Goal: Information Seeking & Learning: Learn about a topic

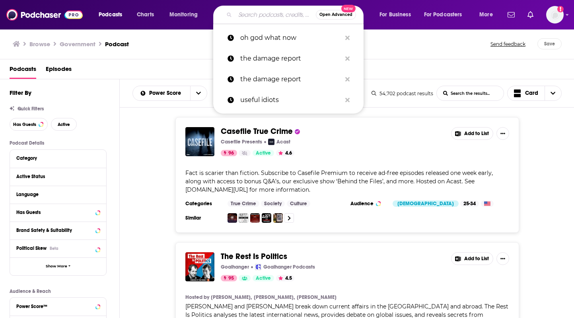
click at [270, 15] on input "Search podcasts, credits, & more..." at bounding box center [275, 14] width 81 height 13
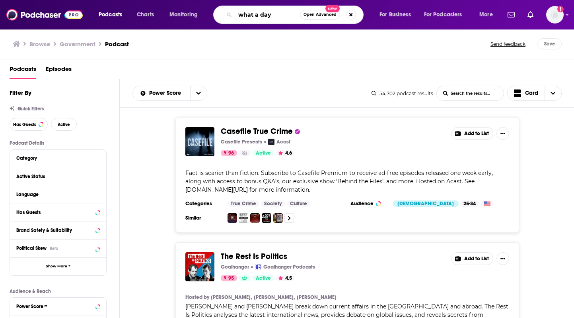
type input "what a day"
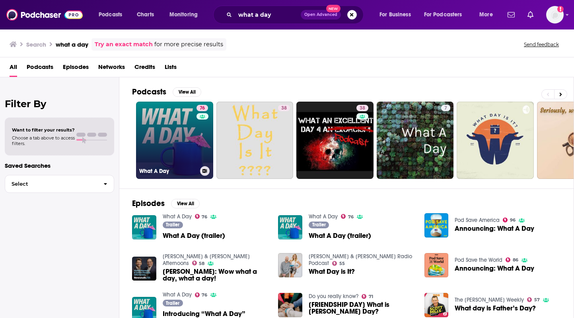
click at [169, 128] on link "76 What A Day" at bounding box center [174, 140] width 77 height 77
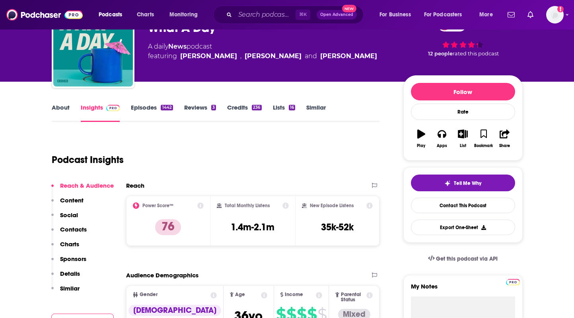
scroll to position [55, 0]
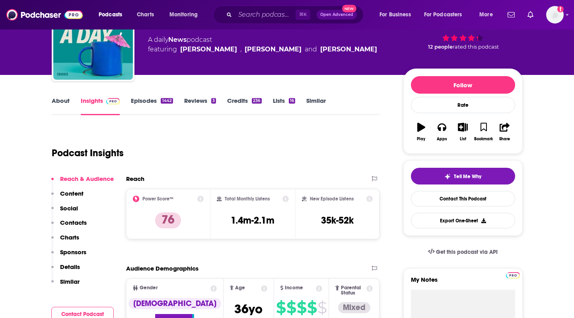
drag, startPoint x: 309, startPoint y: 227, endPoint x: 358, endPoint y: 219, distance: 49.5
click at [358, 219] on div "New Episode Listens 35k-52k" at bounding box center [337, 213] width 71 height 37
drag, startPoint x: 358, startPoint y: 219, endPoint x: 307, endPoint y: 219, distance: 51.0
click at [307, 219] on div "New Episode Listens 35k-52k" at bounding box center [337, 213] width 71 height 37
copy h3 "35k-52k"
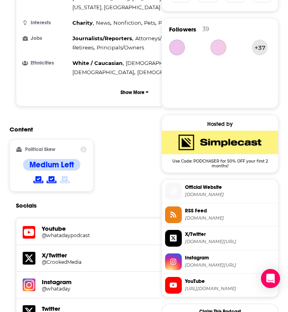
scroll to position [0, 0]
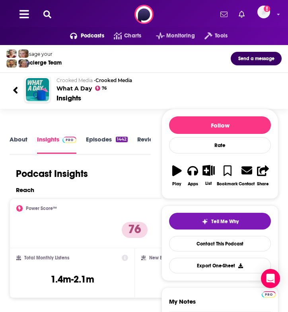
click at [49, 16] on icon at bounding box center [47, 14] width 8 height 8
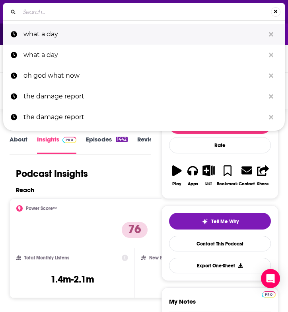
type input "Unf*cking The Republic"
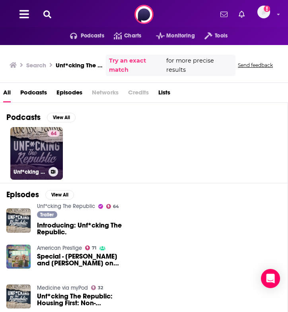
click at [49, 157] on div "64" at bounding box center [54, 148] width 12 height 37
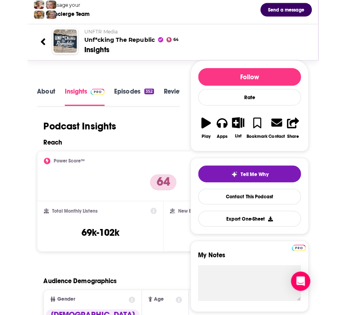
scroll to position [50, 0]
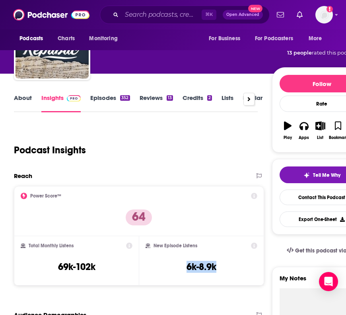
drag, startPoint x: 182, startPoint y: 268, endPoint x: 234, endPoint y: 268, distance: 52.5
click at [234, 268] on div "New Episode Listens 6k-8.9k" at bounding box center [201, 260] width 111 height 37
copy h3 "6k-8.9k"
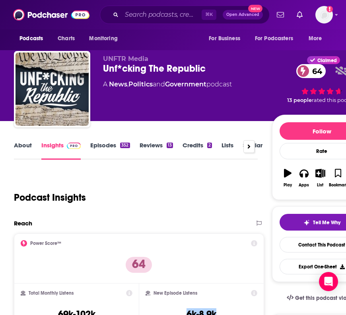
scroll to position [3, 0]
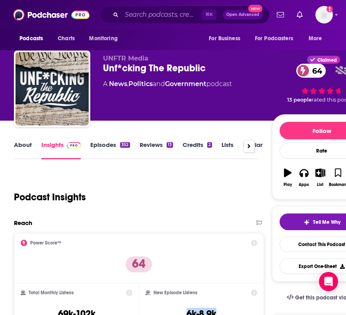
click at [27, 147] on link "About" at bounding box center [23, 150] width 18 height 18
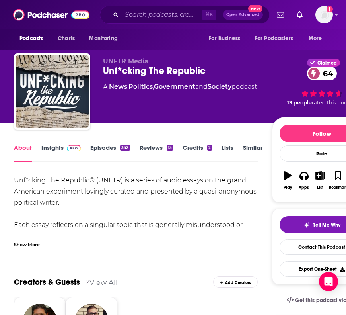
click at [61, 154] on link "Insights" at bounding box center [60, 153] width 39 height 18
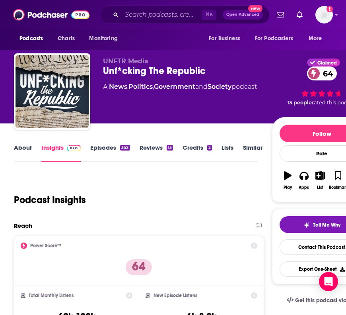
click at [24, 149] on link "About" at bounding box center [23, 153] width 18 height 18
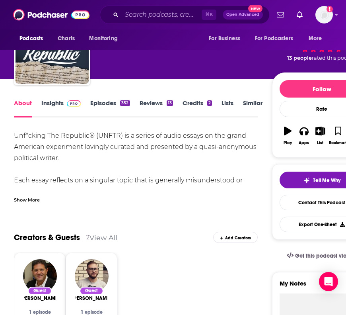
scroll to position [44, 0]
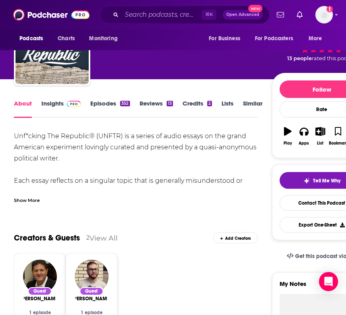
click at [111, 104] on link "Episodes 352" at bounding box center [109, 109] width 39 height 18
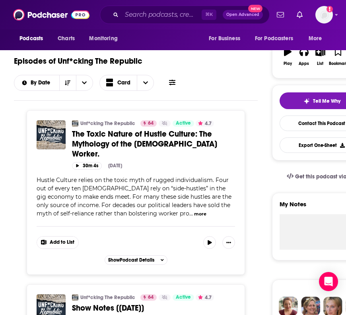
scroll to position [127, 0]
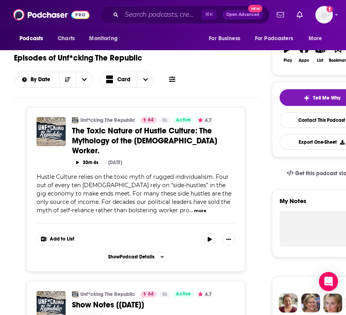
click at [194, 207] on button "more" at bounding box center [200, 210] width 12 height 7
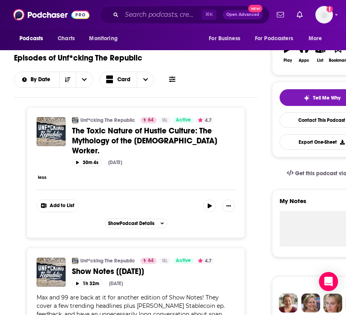
click at [93, 173] on div "less" at bounding box center [136, 177] width 199 height 8
click at [47, 173] on div "less" at bounding box center [136, 177] width 199 height 8
click at [42, 174] on button "less" at bounding box center [42, 177] width 9 height 7
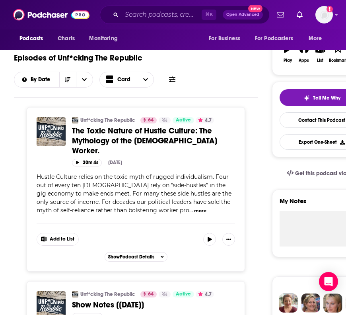
click at [194, 207] on button "more" at bounding box center [200, 210] width 12 height 7
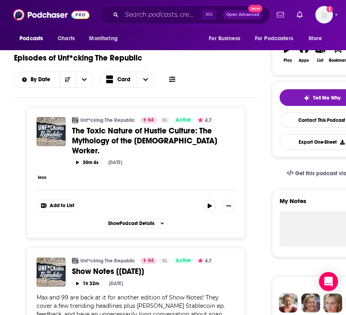
click at [38, 174] on button "less" at bounding box center [42, 177] width 9 height 7
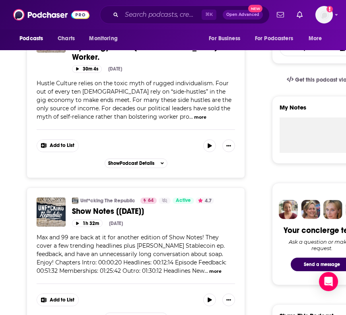
scroll to position [0, 0]
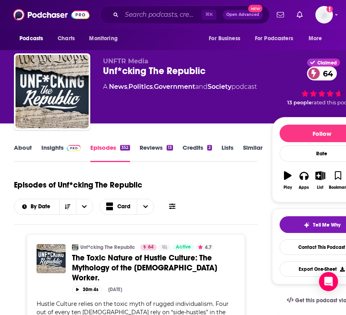
click at [61, 148] on link "Insights" at bounding box center [60, 153] width 39 height 18
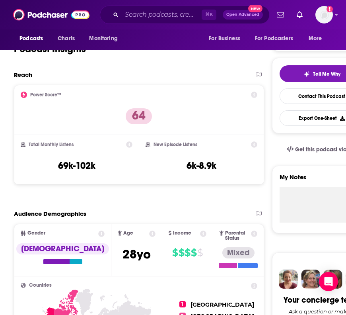
scroll to position [146, 0]
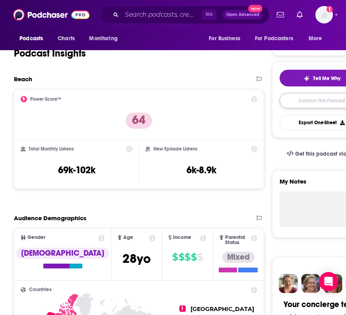
click at [298, 105] on link "Contact This Podcast" at bounding box center [322, 101] width 84 height 16
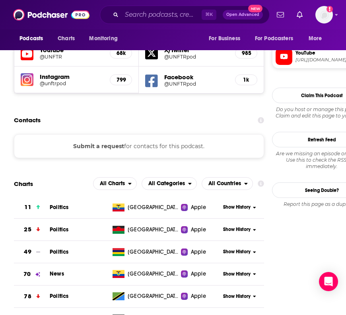
scroll to position [741, 0]
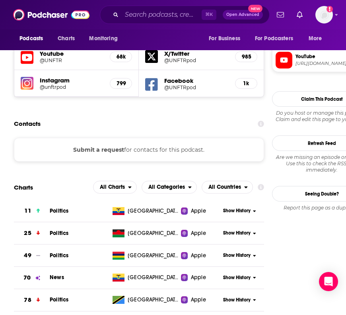
click at [162, 138] on div "Submit a request for contacts for this podcast." at bounding box center [139, 150] width 250 height 24
click at [109, 145] on button "Submit a request" at bounding box center [98, 149] width 51 height 9
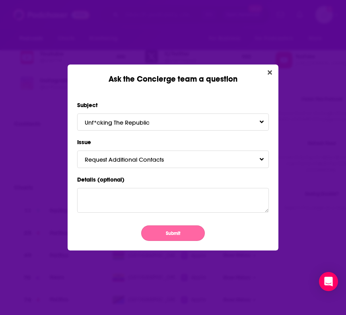
click at [176, 236] on button "Submit" at bounding box center [173, 233] width 64 height 16
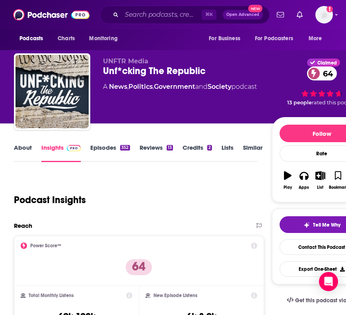
scroll to position [741, 0]
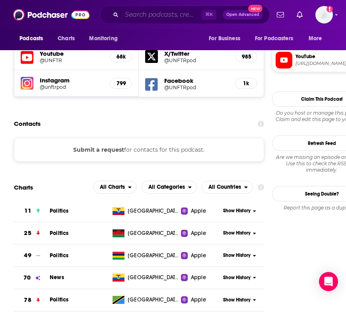
click at [135, 21] on input "Search podcasts, credits, & more..." at bounding box center [162, 14] width 80 height 13
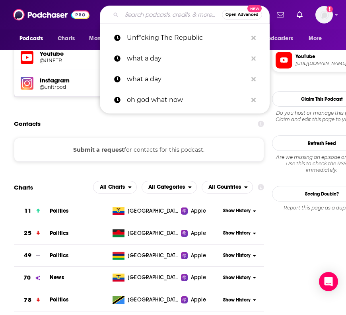
paste input "The Bitchuation Room"
type input "The Bitchuation Room"
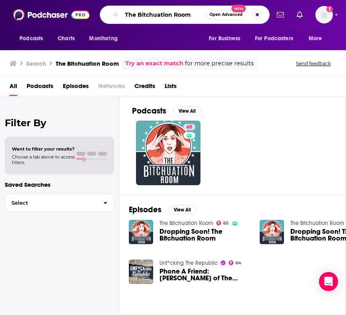
drag, startPoint x: 189, startPoint y: 14, endPoint x: 119, endPoint y: 13, distance: 70.5
click at [119, 13] on div "The Bitchuation Room Open Advanced New" at bounding box center [185, 15] width 170 height 18
paste input "Lever Time"
type input "Lever Time"
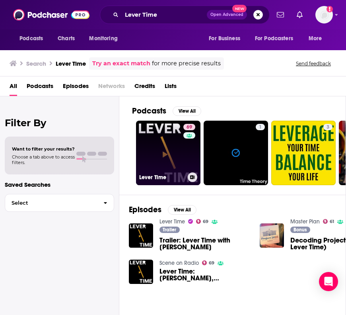
click at [162, 160] on link "69 Lever Time" at bounding box center [168, 153] width 64 height 64
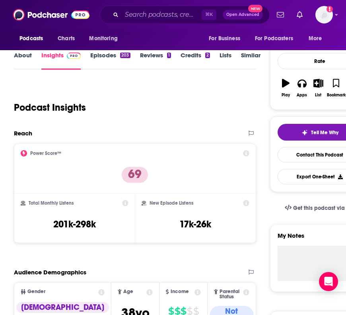
scroll to position [106, 0]
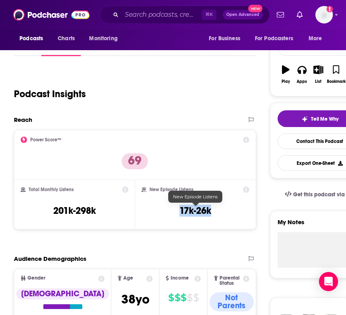
drag, startPoint x: 180, startPoint y: 211, endPoint x: 219, endPoint y: 211, distance: 38.6
click at [219, 211] on div "New Episode Listens 17k-26k" at bounding box center [195, 204] width 107 height 37
copy h3 "17k-26k"
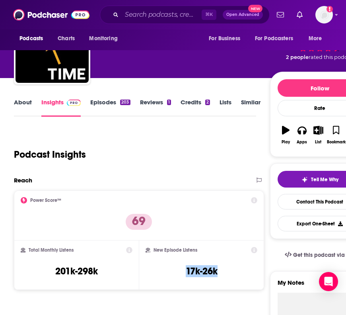
scroll to position [41, 0]
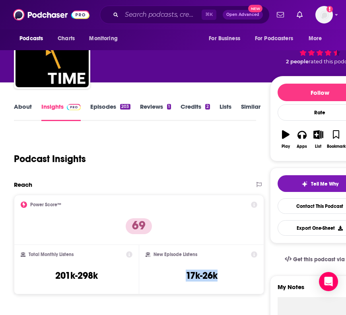
click at [100, 109] on link "Episodes 203" at bounding box center [110, 112] width 40 height 18
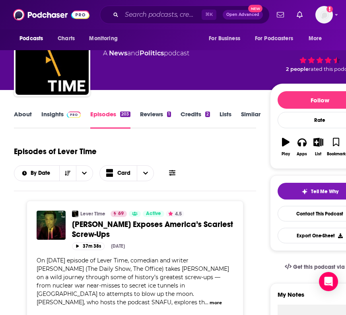
scroll to position [94, 0]
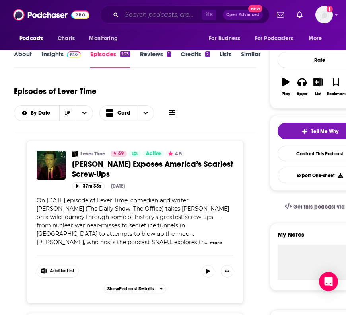
click at [137, 13] on input "Search podcasts, credits, & more..." at bounding box center [162, 14] width 80 height 13
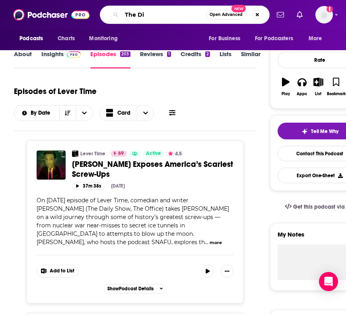
type input "The Dig"
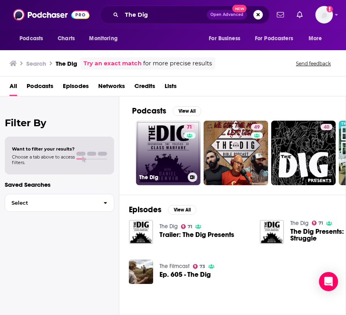
click at [157, 156] on link "71 The Dig" at bounding box center [168, 153] width 64 height 64
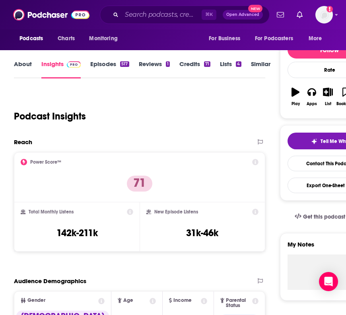
scroll to position [86, 0]
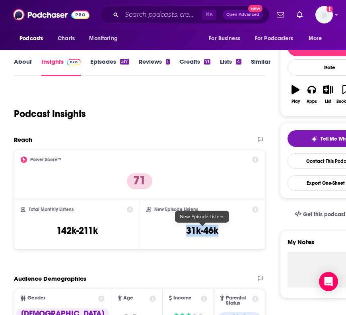
drag, startPoint x: 230, startPoint y: 232, endPoint x: 157, endPoint y: 232, distance: 72.9
click at [157, 232] on div "New Episode Listens 31k-46k" at bounding box center [202, 224] width 112 height 37
copy div "31k-46k"
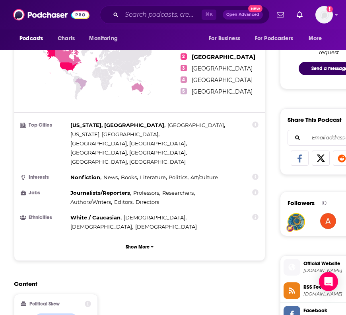
scroll to position [500, 0]
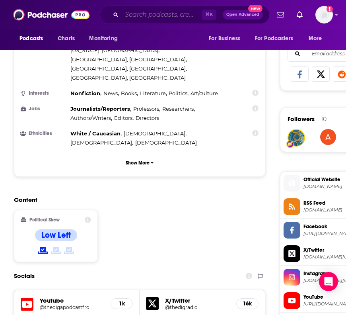
click at [155, 20] on input "Search podcasts, credits, & more..." at bounding box center [162, 14] width 80 height 13
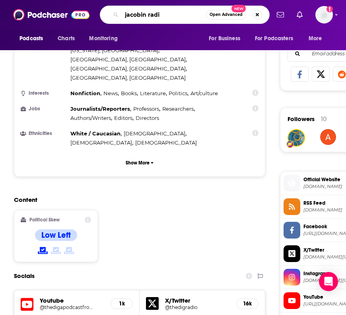
type input "jacobin radio"
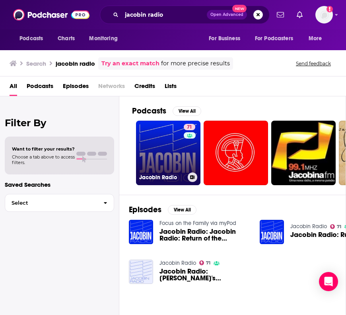
click at [155, 156] on link "71 Jacobin Radio" at bounding box center [168, 153] width 64 height 64
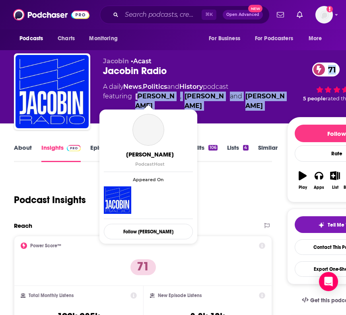
drag, startPoint x: 291, startPoint y: 97, endPoint x: 137, endPoint y: 98, distance: 154.1
click at [137, 98] on div "Jacobin • Acast Jacobin Radio 71 A daily News , Politics and History podcast fe…" at bounding box center [244, 93] width 283 height 72
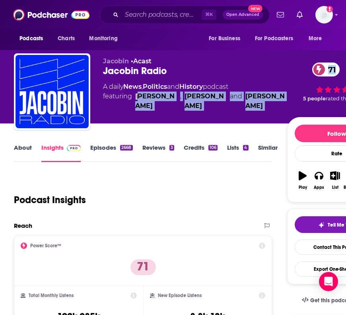
copy div "en Pan , [PERSON_NAME] and [PERSON_NAME] 71"
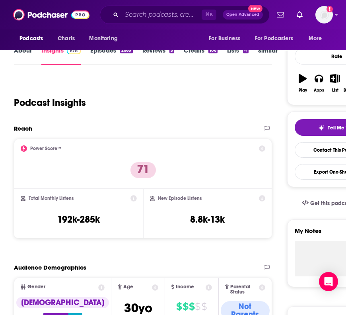
scroll to position [104, 0]
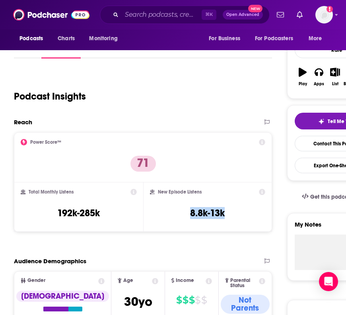
drag, startPoint x: 183, startPoint y: 213, endPoint x: 226, endPoint y: 213, distance: 43.0
click at [226, 213] on div "New Episode Listens 8.8k-13k" at bounding box center [208, 207] width 116 height 37
copy h3 "8.8k-13k"
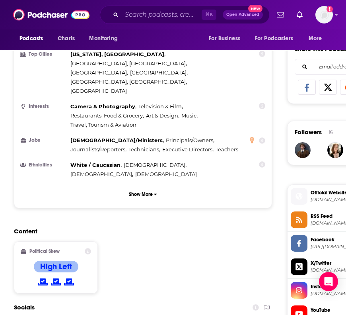
scroll to position [495, 0]
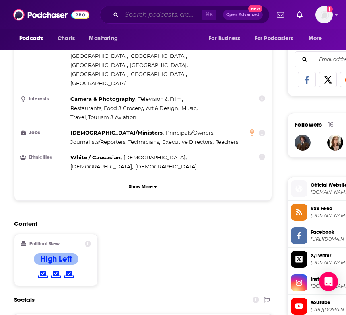
click at [158, 18] on input "Search podcasts, credits, & more..." at bounding box center [162, 14] width 80 height 13
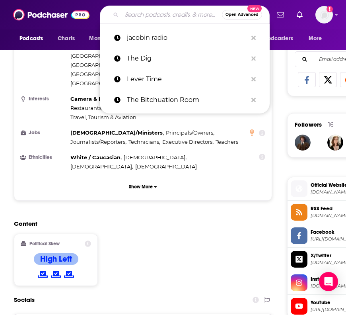
click at [158, 18] on input "Search podcasts, credits, & more..." at bounding box center [172, 14] width 100 height 13
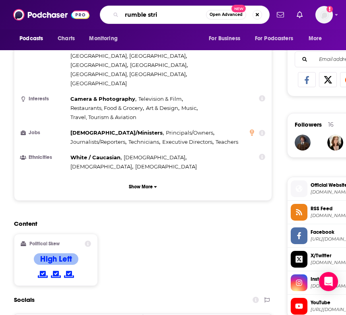
type input "rumble strip"
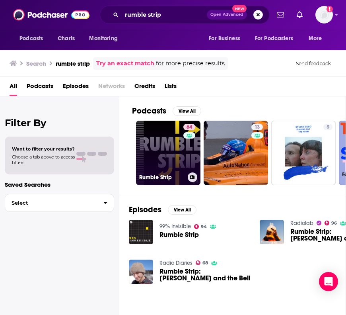
click at [155, 160] on link "64 Rumble Strip" at bounding box center [168, 153] width 64 height 64
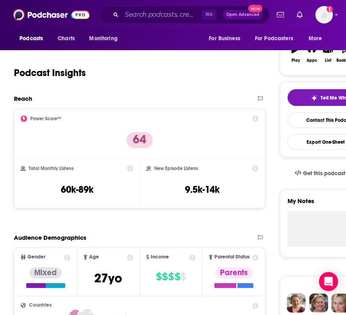
scroll to position [132, 0]
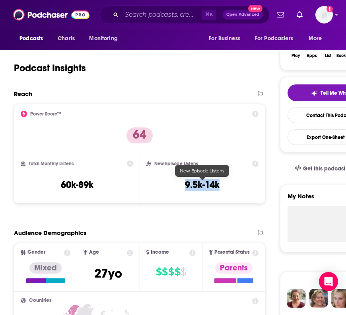
drag, startPoint x: 184, startPoint y: 186, endPoint x: 238, endPoint y: 186, distance: 54.1
click at [238, 186] on div "New Episode Listens 9.5k-14k" at bounding box center [202, 178] width 112 height 37
copy h3 "9.5k-14k"
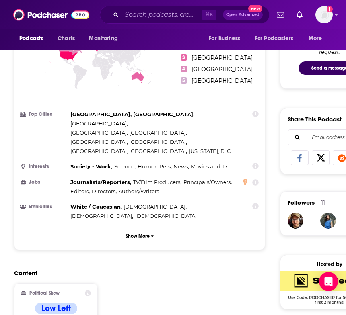
scroll to position [431, 0]
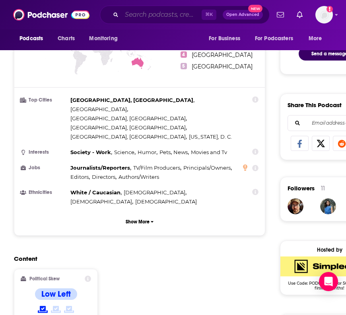
click at [134, 13] on input "Search podcasts, credits, & more..." at bounding box center [162, 14] width 80 height 13
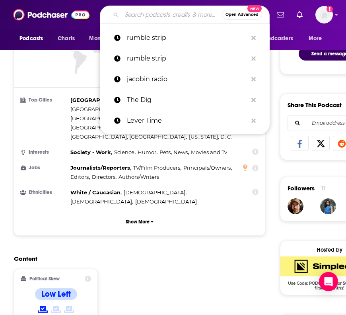
click at [134, 13] on input "Search podcasts, credits, & more..." at bounding box center [172, 14] width 100 height 13
paste input "MichMash Politics"
type input "MichMash Politics"
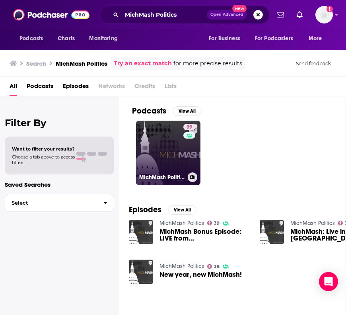
click at [162, 139] on link "39 MichMash Politics" at bounding box center [168, 153] width 64 height 64
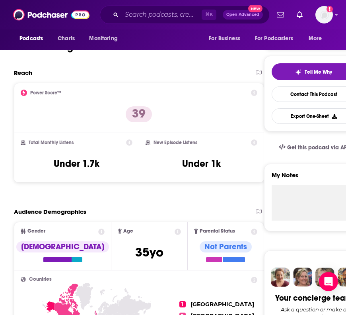
scroll to position [318, 0]
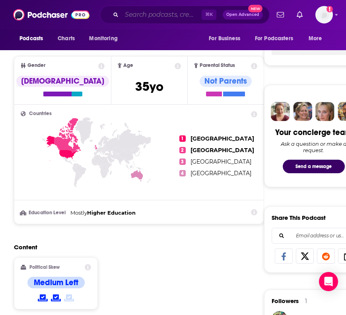
click at [155, 14] on input "Search podcasts, credits, & more..." at bounding box center [162, 14] width 80 height 13
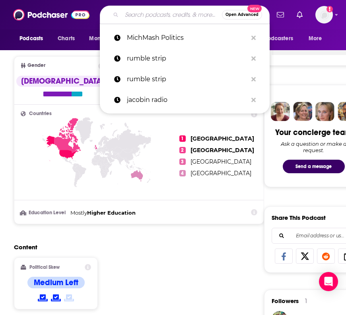
paste input "Conversations Different with [PERSON_NAME]"
type input "Conversations Different with [PERSON_NAME]"
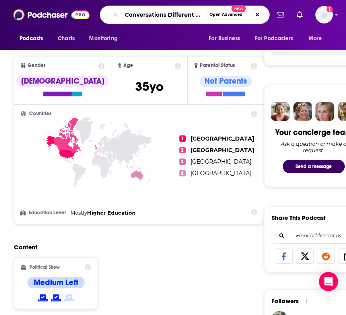
scroll to position [0, 64]
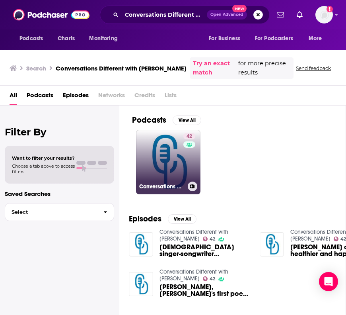
click at [161, 164] on link "42 Conversations Different with [PERSON_NAME]" at bounding box center [168, 162] width 64 height 64
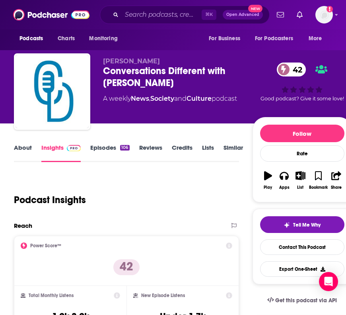
click at [96, 145] on link "Episodes 106" at bounding box center [109, 153] width 39 height 18
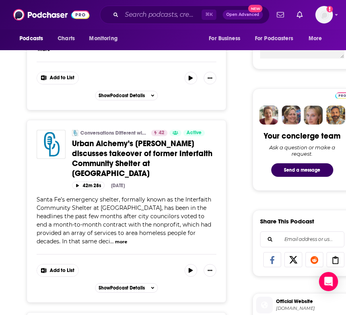
scroll to position [316, 0]
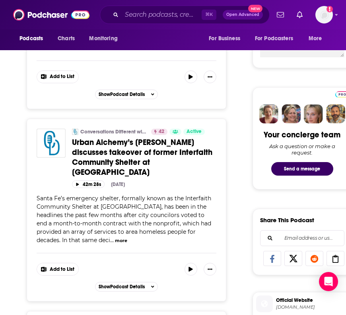
click at [115, 237] on button "more" at bounding box center [121, 240] width 12 height 7
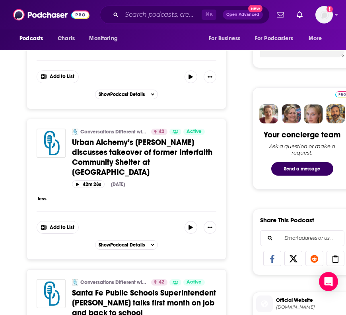
click at [46, 195] on button "less" at bounding box center [42, 198] width 9 height 7
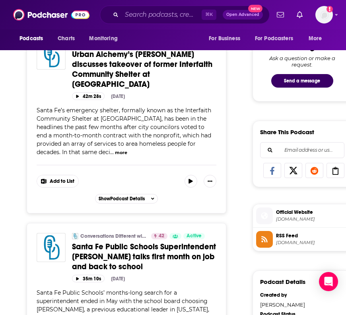
scroll to position [0, 0]
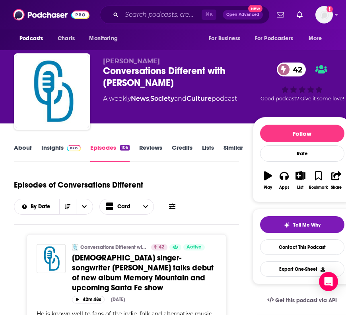
drag, startPoint x: 189, startPoint y: 80, endPoint x: 96, endPoint y: 70, distance: 93.2
click at [96, 70] on div "[PERSON_NAME] Conversations Different with [PERSON_NAME] 42 A weekly News , Soc…" at bounding box center [183, 93] width 338 height 80
click at [49, 145] on link "Insights" at bounding box center [60, 153] width 39 height 18
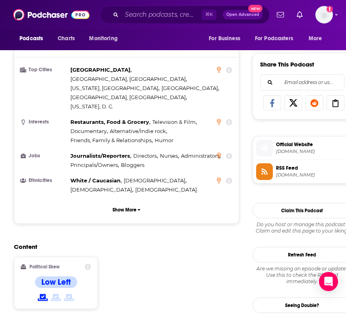
scroll to position [511, 0]
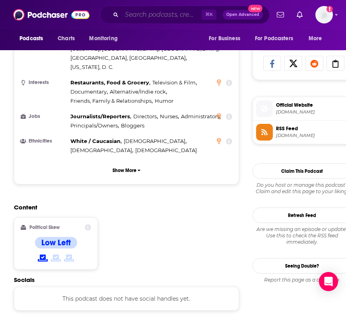
click at [149, 19] on input "Search podcasts, credits, & more..." at bounding box center [162, 14] width 80 height 13
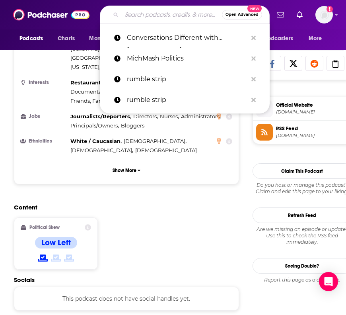
paste input "The Politics Hour with [PERSON_NAME]"
type input "The Politics Hour with [PERSON_NAME]"
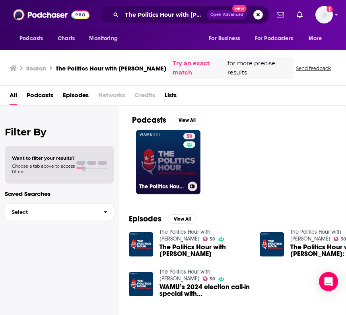
click at [162, 158] on link "50 The Politics Hour with [PERSON_NAME]" at bounding box center [168, 162] width 64 height 64
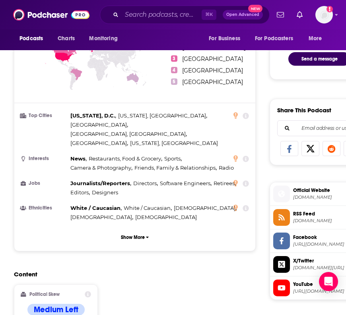
scroll to position [433, 0]
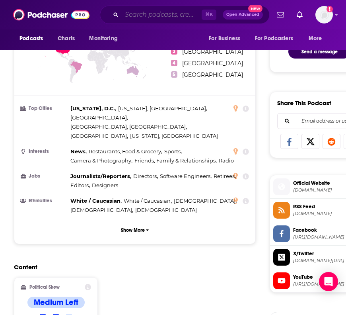
click at [153, 16] on input "Search podcasts, credits, & more..." at bounding box center [162, 14] width 80 height 13
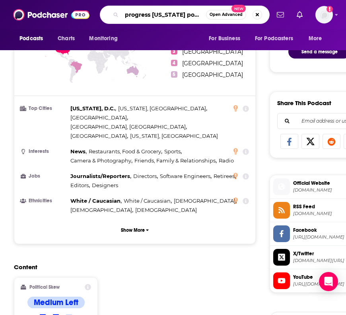
type input "progress [US_STATE] podcast"
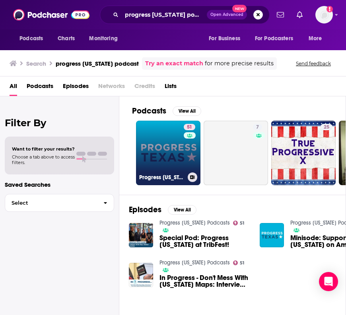
click at [164, 162] on link "51 Progress [US_STATE] Podcasts" at bounding box center [168, 153] width 64 height 64
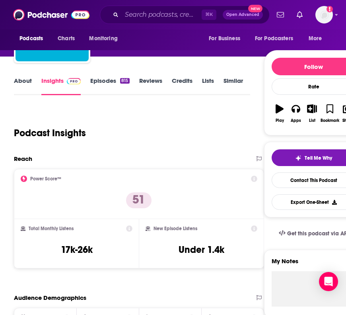
scroll to position [26, 0]
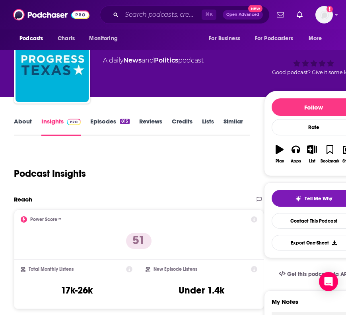
click at [99, 125] on link "Episodes 815" at bounding box center [109, 126] width 39 height 18
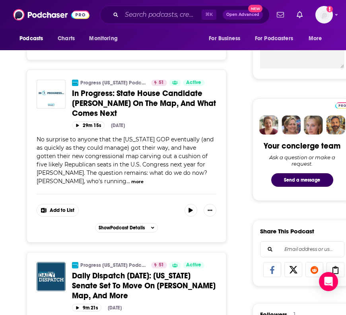
scroll to position [306, 0]
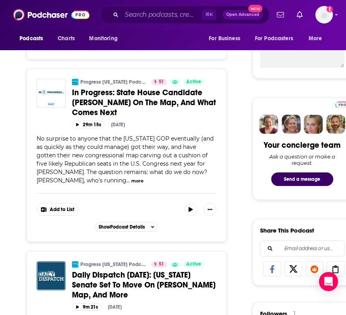
click at [131, 182] on button "more" at bounding box center [137, 181] width 12 height 7
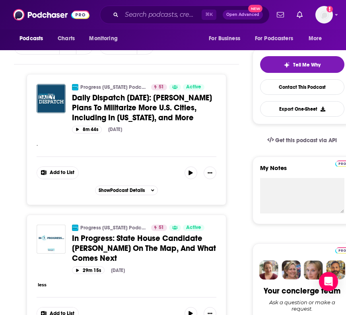
scroll to position [0, 0]
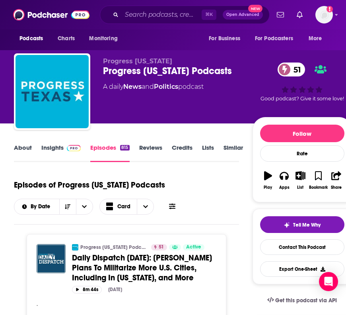
click at [49, 143] on div "About Insights Episodes 815 Reviews Credits Lists Similar" at bounding box center [126, 153] width 225 height 20
click at [54, 151] on link "Insights" at bounding box center [60, 153] width 39 height 18
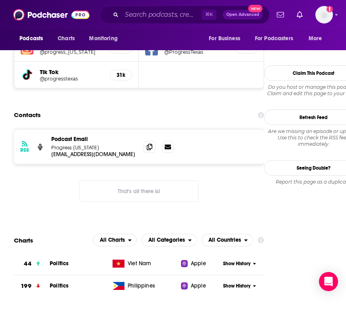
scroll to position [792, 0]
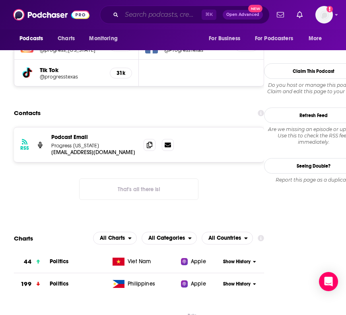
click at [139, 15] on input "Search podcasts, credits, & more..." at bounding box center [162, 14] width 80 height 13
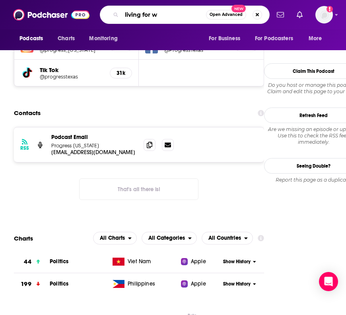
type input "living for we"
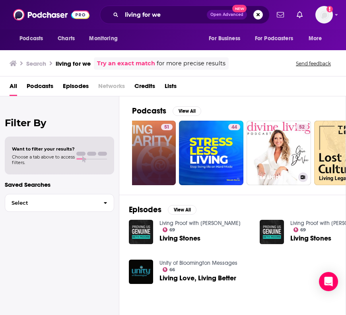
scroll to position [0, 162]
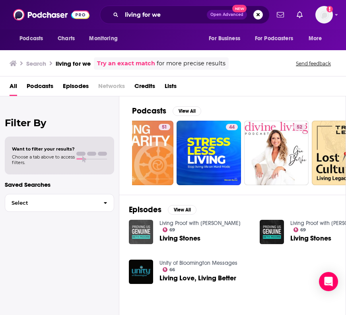
click at [137, 225] on img "Living Stones" at bounding box center [141, 232] width 24 height 24
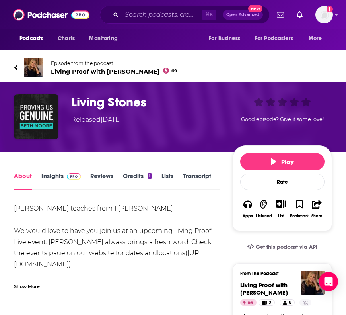
click at [94, 71] on span "Living Proof with [PERSON_NAME] 69" at bounding box center [114, 72] width 126 height 8
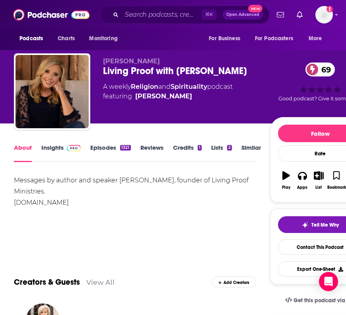
click at [141, 22] on div "⌘ K Open Advanced New" at bounding box center [185, 15] width 170 height 18
click at [135, 18] on input "Search podcasts, credits, & more..." at bounding box center [162, 14] width 80 height 13
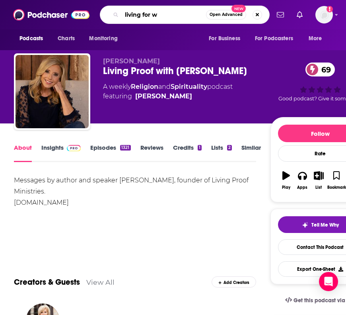
type input "living for we"
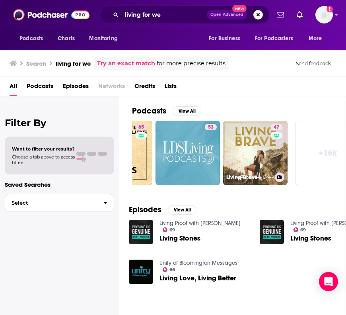
scroll to position [0, 404]
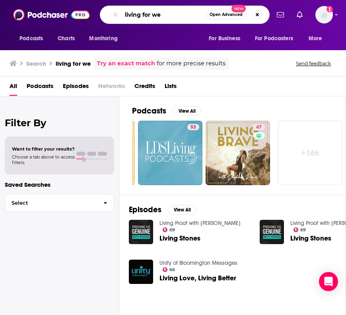
drag, startPoint x: 178, startPoint y: 16, endPoint x: 100, endPoint y: 16, distance: 78.4
click at [100, 16] on div "Podcasts Charts Monitoring living for we Open Advanced New For Business For Pod…" at bounding box center [182, 15] width 176 height 18
paste input "Living for We: Keep Ya Head Up"
type input "Living for We: Keep Ya Head Up"
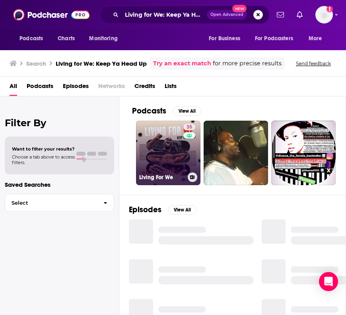
click at [156, 152] on link "35 Living For We" at bounding box center [168, 153] width 64 height 64
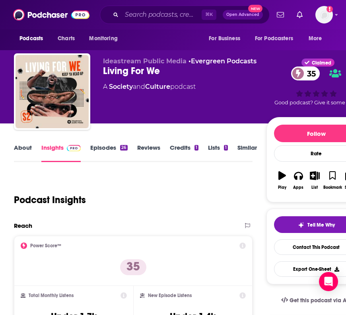
click at [94, 148] on link "Episodes 26" at bounding box center [108, 153] width 37 height 18
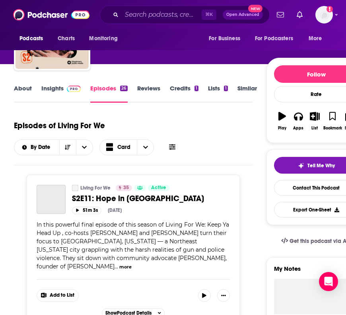
scroll to position [79, 0]
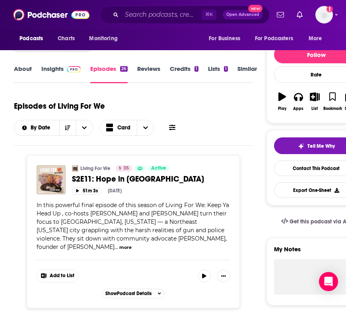
click at [92, 215] on span "In this powerful final episode of this season of Living For We: Keep Ya Head Up…" at bounding box center [133, 225] width 193 height 49
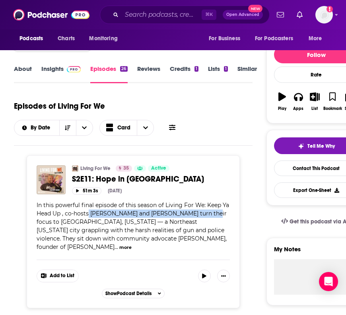
drag, startPoint x: 89, startPoint y: 214, endPoint x: 209, endPoint y: 216, distance: 119.4
click at [209, 216] on span "In this powerful final episode of this season of Living For We: Keep Ya Head Up…" at bounding box center [133, 225] width 193 height 49
copy span "[PERSON_NAME] and [PERSON_NAME]"
click at [132, 12] on input "Search podcasts, credits, & more..." at bounding box center [162, 14] width 80 height 13
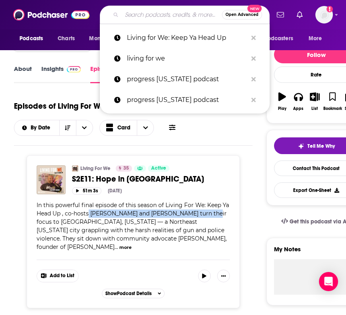
click at [132, 12] on input "Search podcasts, credits, & more..." at bounding box center [172, 14] width 100 height 13
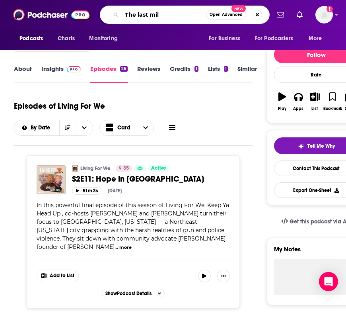
type input "The last mile"
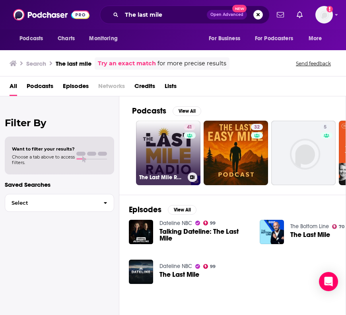
click at [160, 158] on link "41 The Last Mile Radio" at bounding box center [168, 153] width 64 height 64
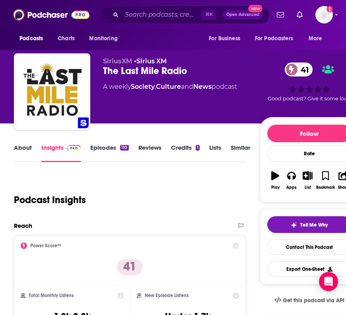
click at [99, 149] on link "Episodes 110" at bounding box center [109, 153] width 38 height 18
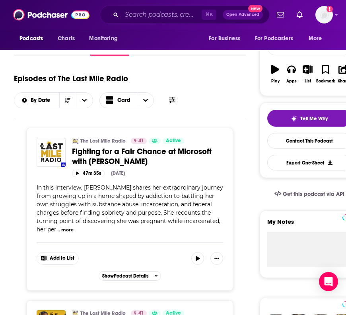
scroll to position [106, 0]
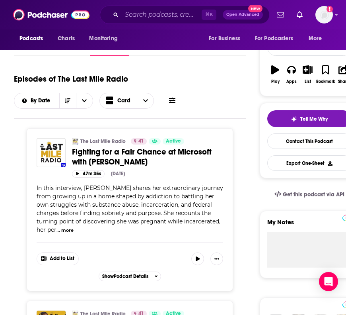
click at [52, 228] on div "In this interview, [PERSON_NAME] shares her extraordinary journey from growing …" at bounding box center [130, 209] width 187 height 50
click at [61, 232] on button "more" at bounding box center [67, 230] width 12 height 7
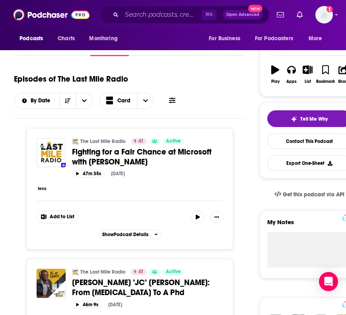
click at [45, 190] on button "less" at bounding box center [42, 188] width 9 height 7
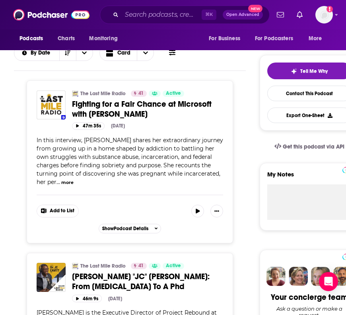
scroll to position [0, 0]
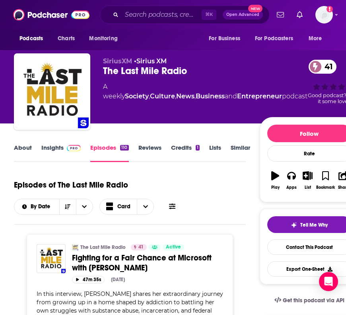
click at [28, 145] on link "About" at bounding box center [23, 153] width 18 height 18
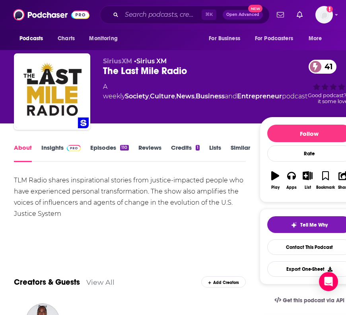
click at [70, 152] on link "Insights" at bounding box center [60, 153] width 39 height 18
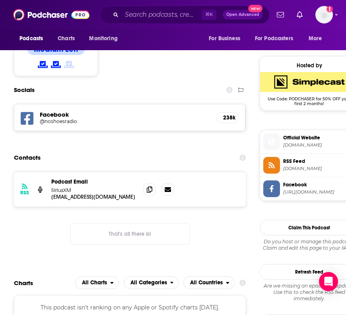
scroll to position [859, 0]
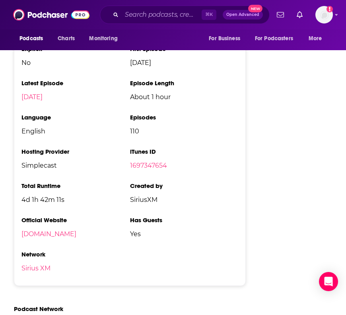
scroll to position [960, 0]
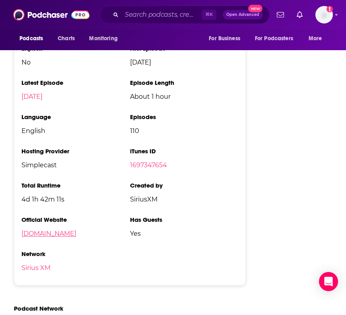
click at [45, 237] on link "[DOMAIN_NAME]" at bounding box center [48, 234] width 55 height 8
click at [136, 16] on input "Search podcasts, credits, & more..." at bounding box center [162, 14] width 80 height 13
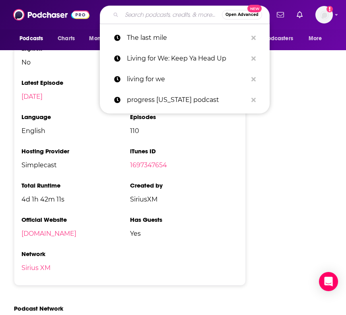
paste input "The Inequality Podcast"
type input "The Inequality Podcast"
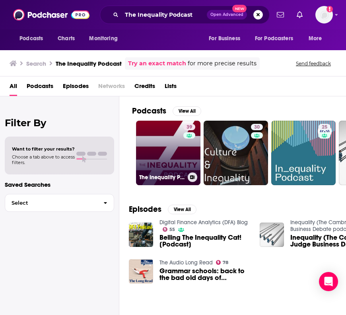
click at [154, 142] on link "39 The Inequality Podcast" at bounding box center [168, 153] width 64 height 64
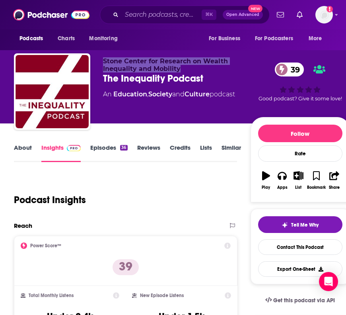
drag, startPoint x: 187, startPoint y: 67, endPoint x: 101, endPoint y: 62, distance: 85.7
click at [101, 62] on div "Stone Center for Research on Wealth Inequality and Mobility The Inequality Podc…" at bounding box center [182, 93] width 336 height 80
copy span "Stone Center for Research on Wealth Inequality and Mobility"
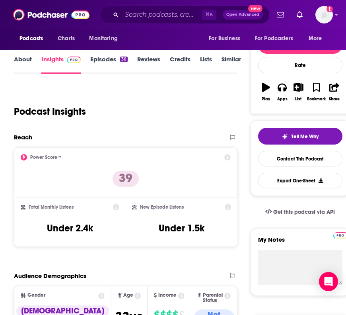
scroll to position [57, 0]
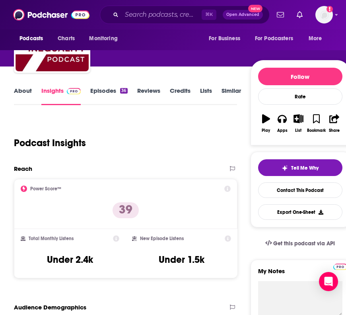
click at [109, 93] on link "Episodes 36" at bounding box center [108, 96] width 37 height 18
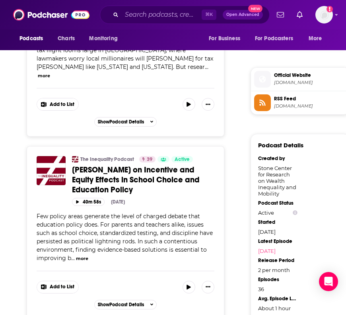
scroll to position [621, 0]
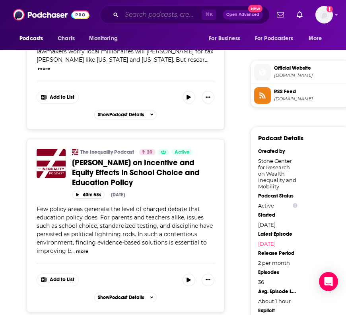
click at [131, 16] on input "Search podcasts, credits, & more..." at bounding box center [162, 14] width 80 height 13
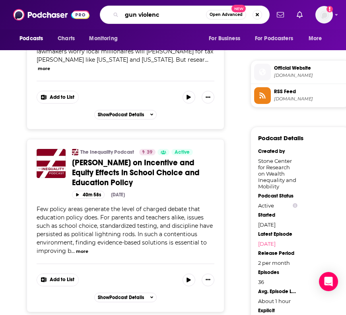
type input "gun violence"
